Goal: Task Accomplishment & Management: Use online tool/utility

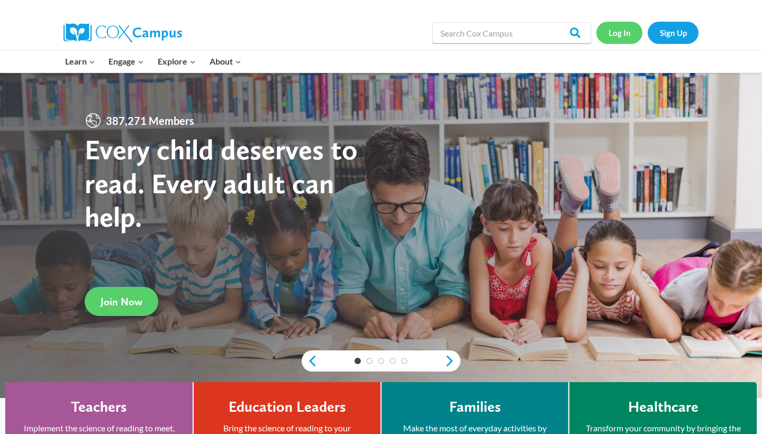
click at [619, 26] on link "Log In" at bounding box center [619, 33] width 46 height 22
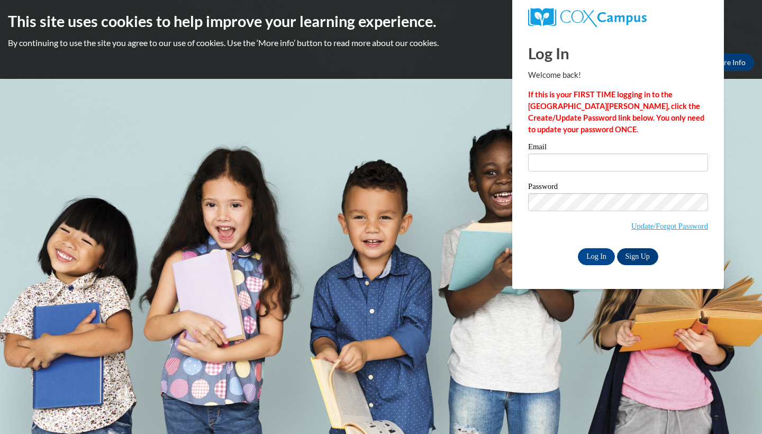
click at [550, 161] on input "Email" at bounding box center [618, 162] width 180 height 18
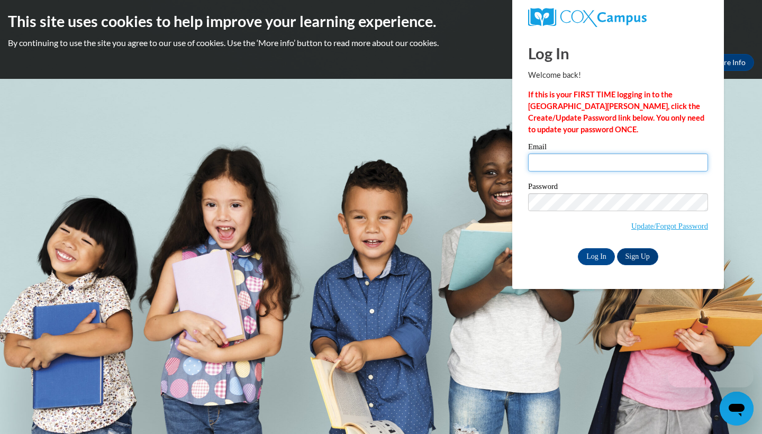
type input "syoung15@daltonstate.edu"
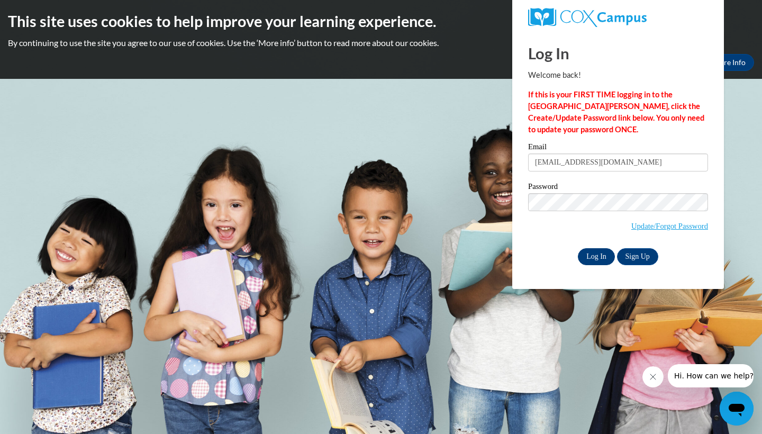
click at [603, 258] on input "Log In" at bounding box center [596, 256] width 37 height 17
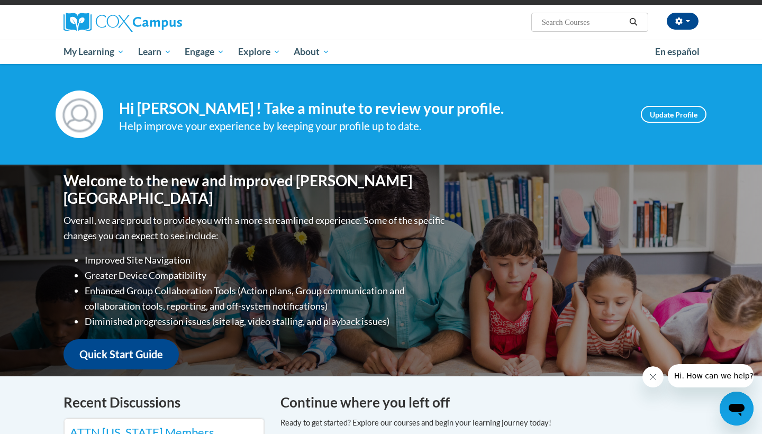
scroll to position [81, 0]
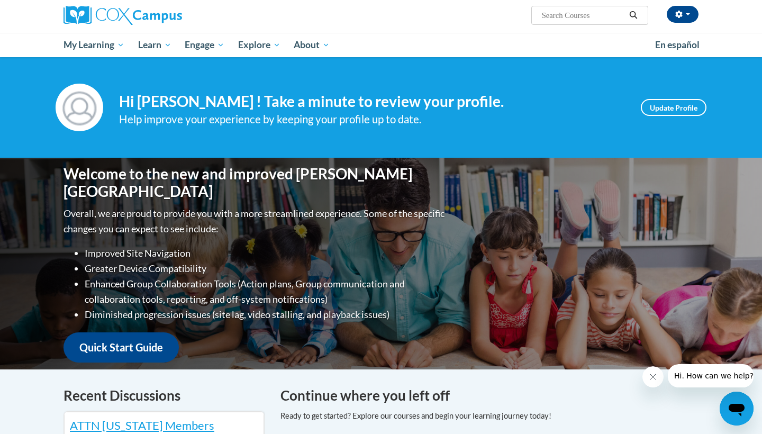
click at [130, 343] on link "Quick Start Guide" at bounding box center [120, 347] width 115 height 30
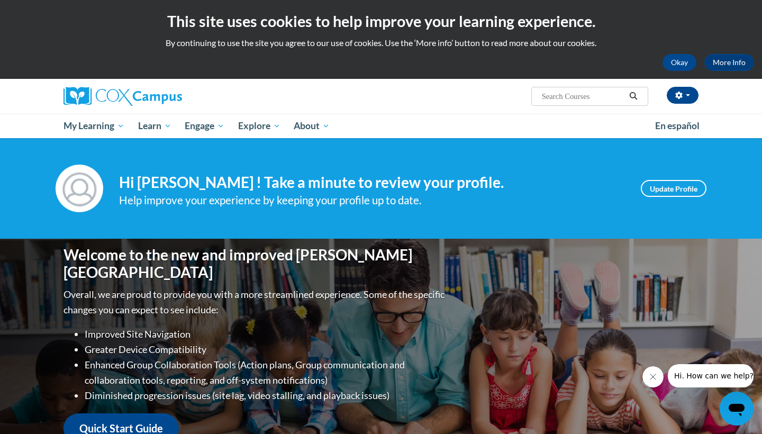
scroll to position [0, 0]
click at [591, 88] on span "Search Search..." at bounding box center [589, 96] width 117 height 19
click at [589, 94] on input "Search..." at bounding box center [583, 96] width 85 height 13
type input "oral language"
